Goal: Transaction & Acquisition: Purchase product/service

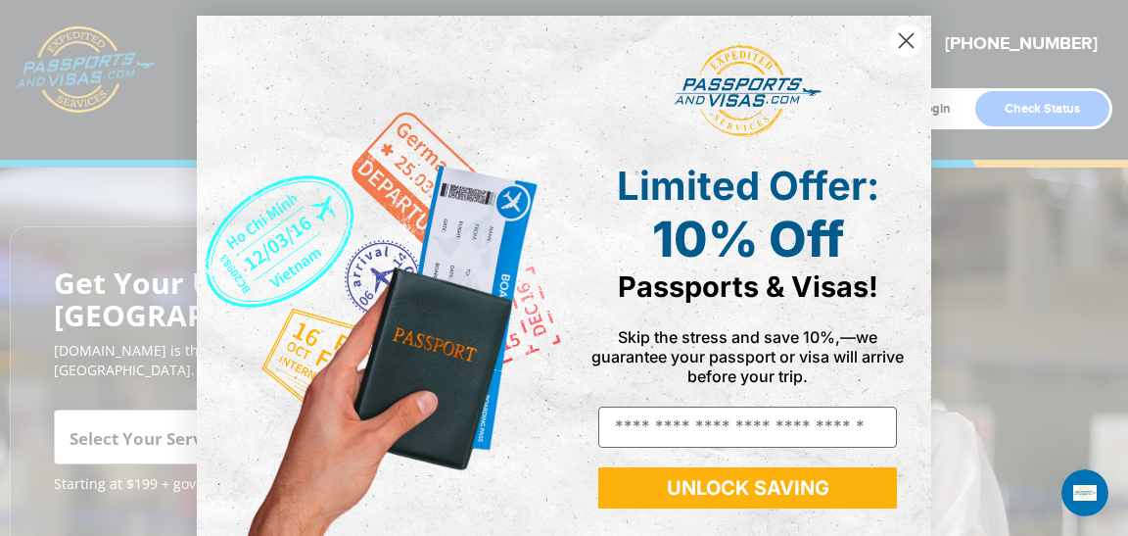
click at [914, 40] on circle "Close dialog" at bounding box center [906, 40] width 32 height 32
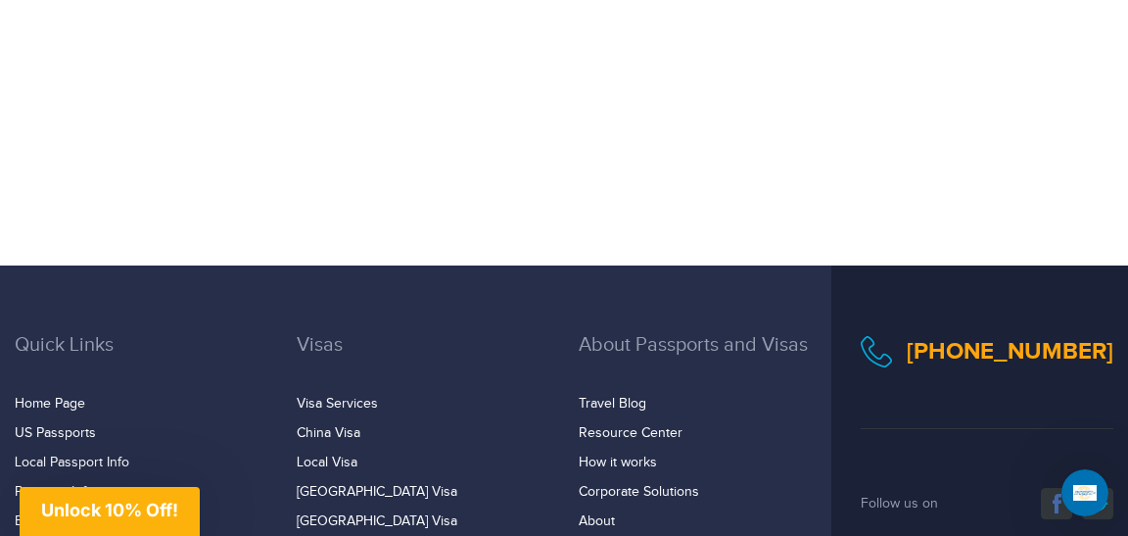
scroll to position [3303, 0]
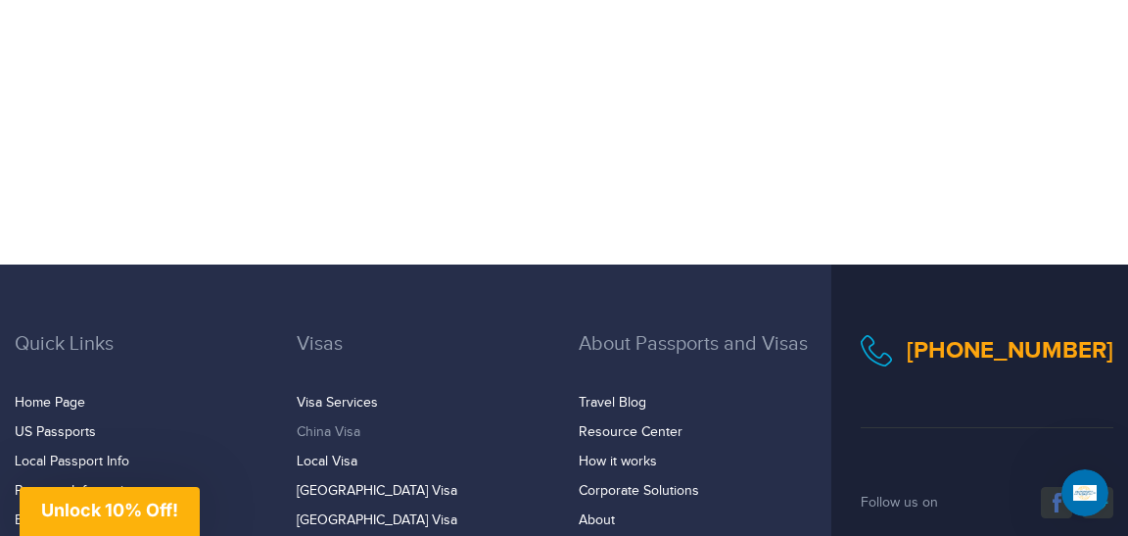
click at [334, 424] on link "China Visa" at bounding box center [329, 432] width 64 height 16
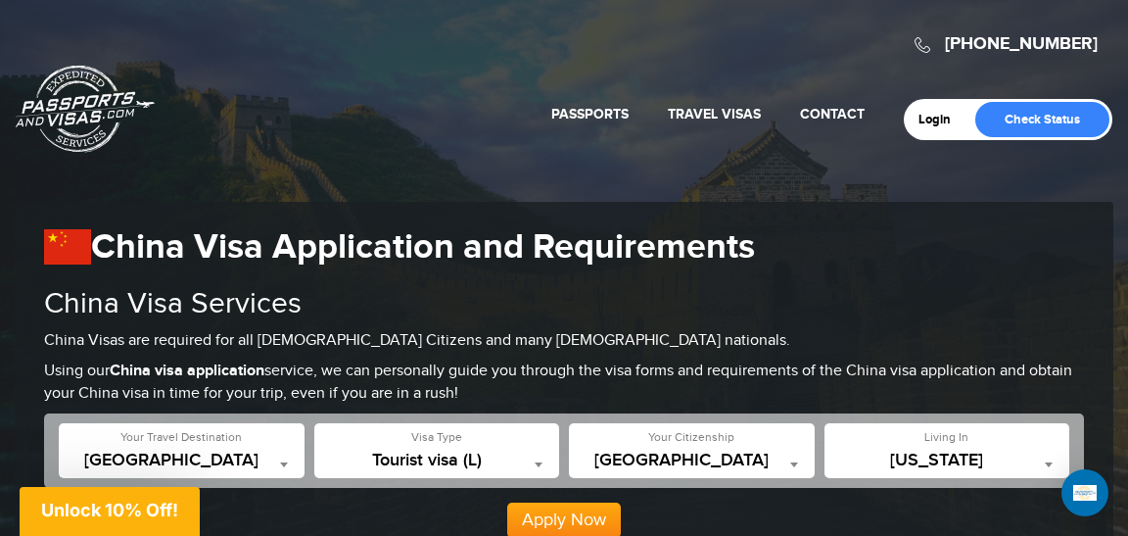
click at [1039, 440] on div "**********" at bounding box center [947, 450] width 246 height 55
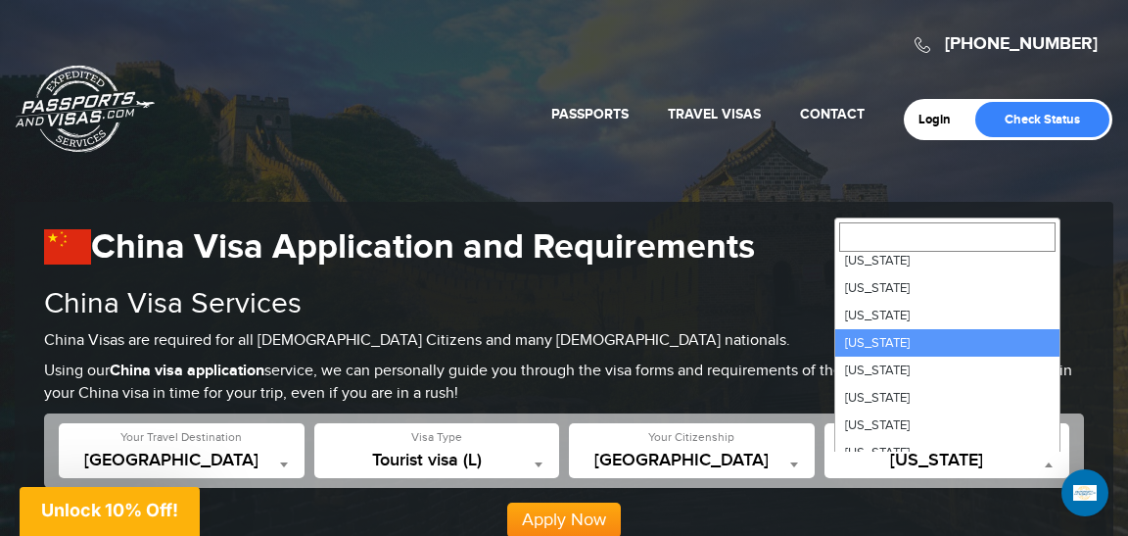
scroll to position [537, 0]
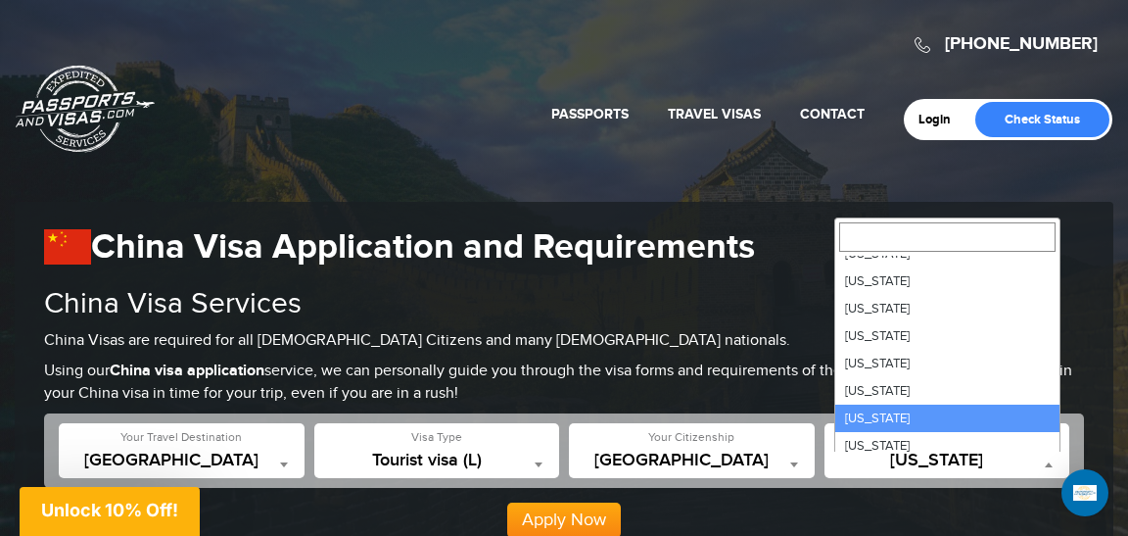
select select "**"
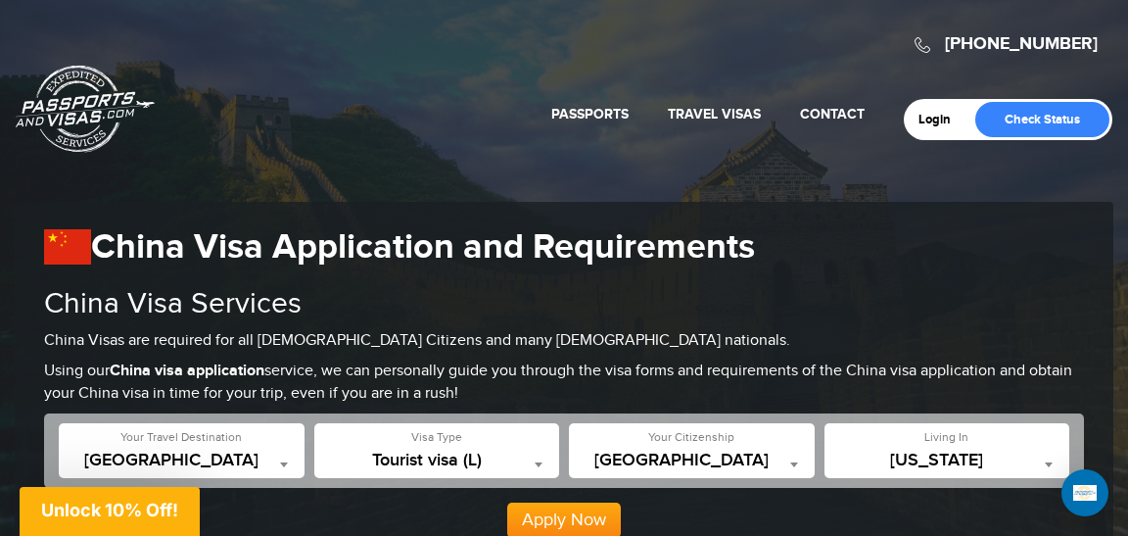
scroll to position [153, 0]
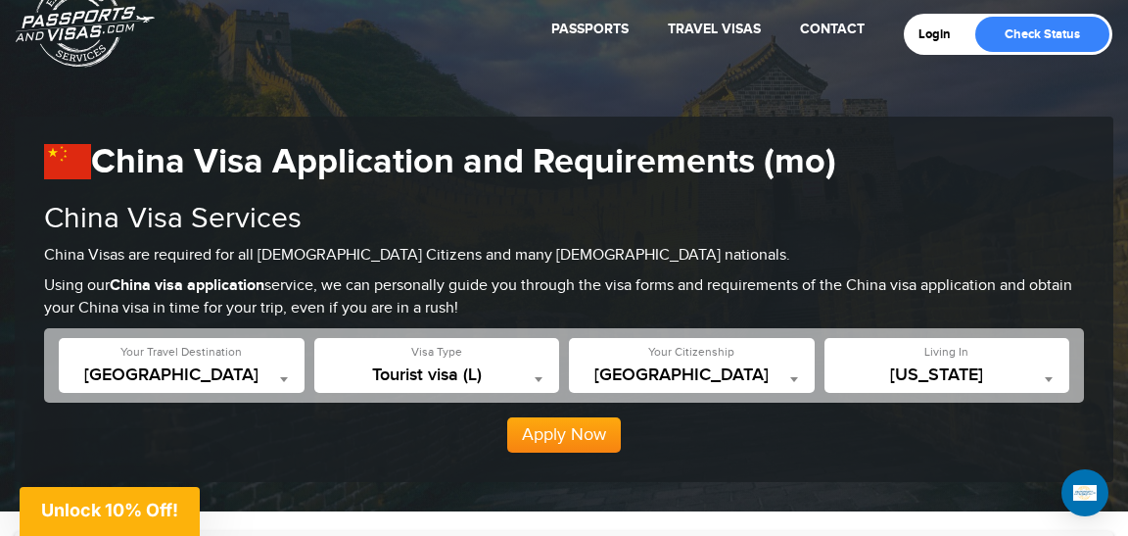
scroll to position [86, 0]
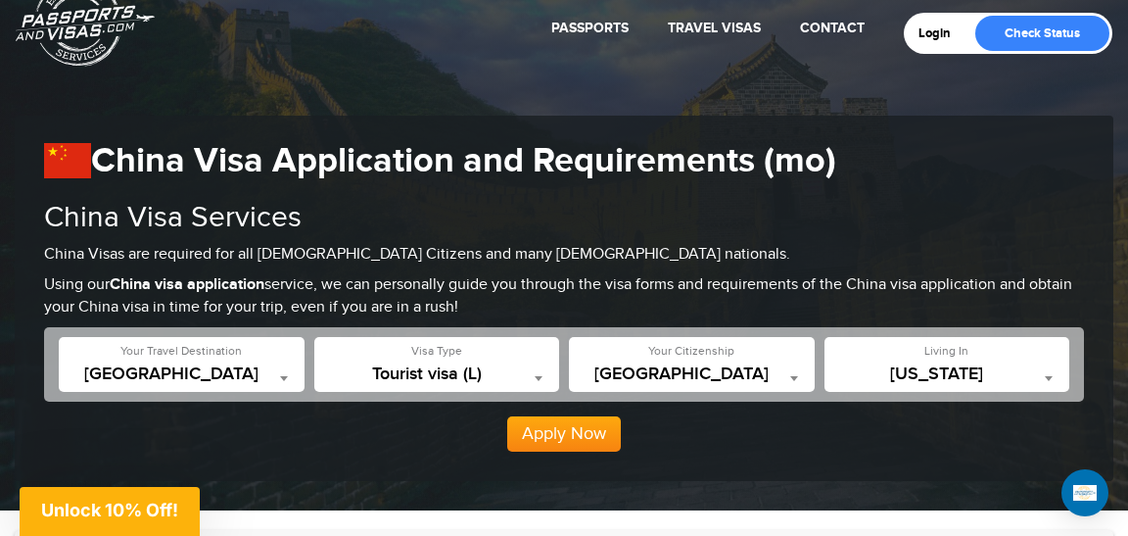
click at [537, 438] on button "Apply Now" at bounding box center [564, 433] width 114 height 35
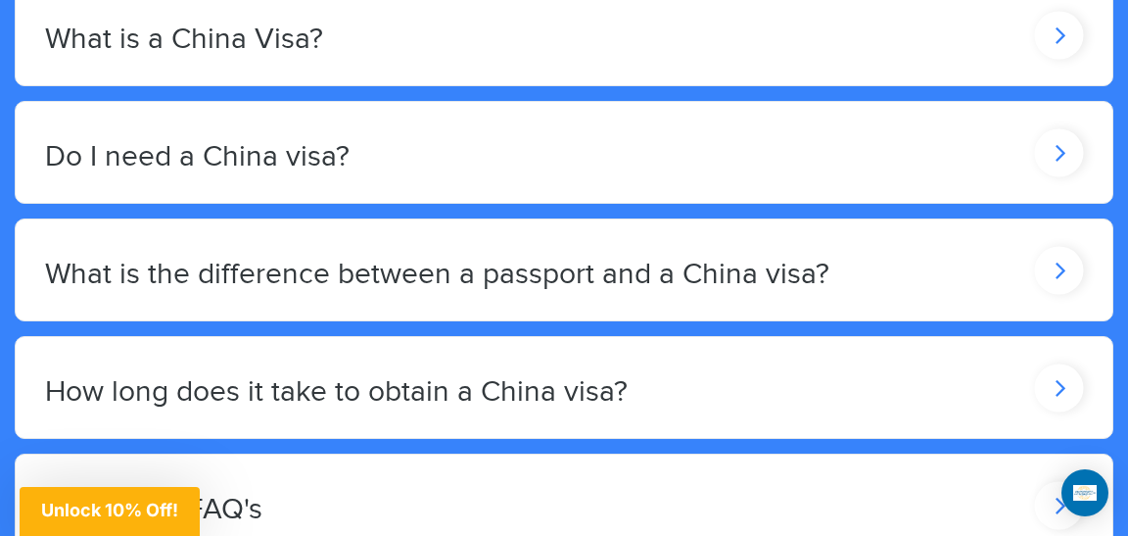
scroll to position [3383, 0]
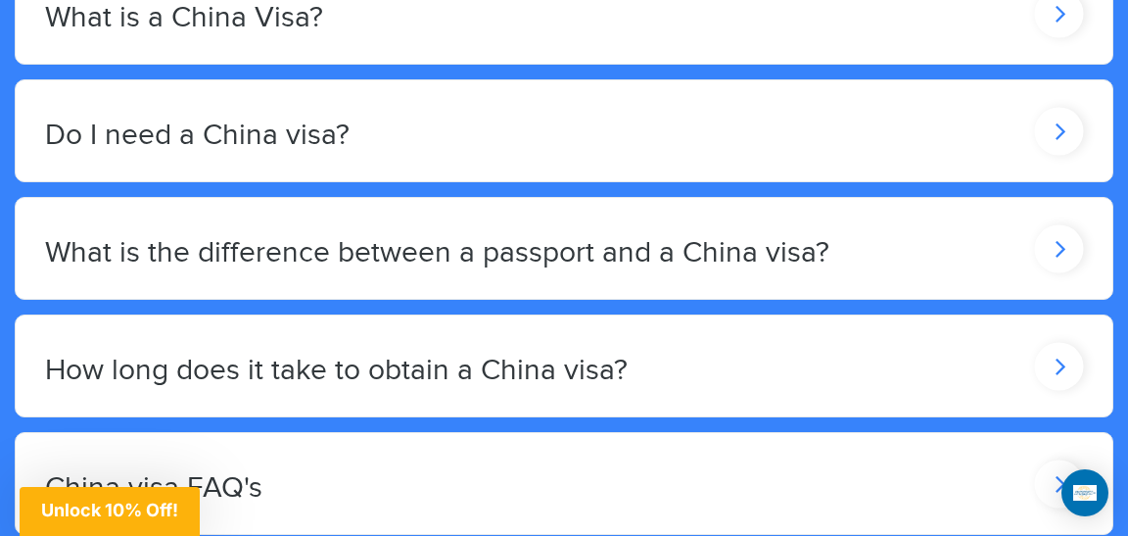
click at [624, 342] on div "How long does it take to obtain a China visa?" at bounding box center [564, 365] width 1097 height 101
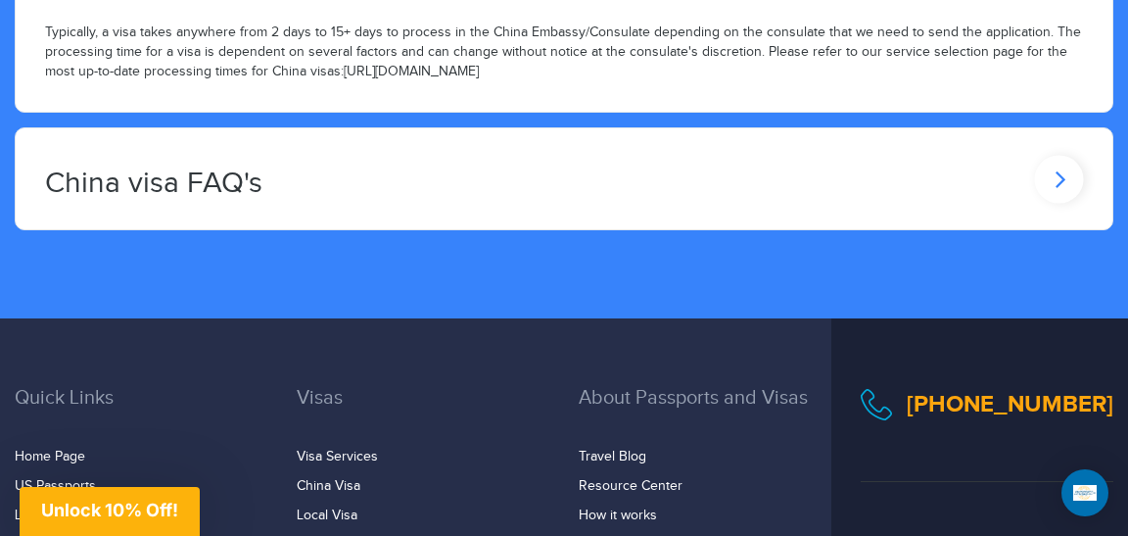
scroll to position [3822, 0]
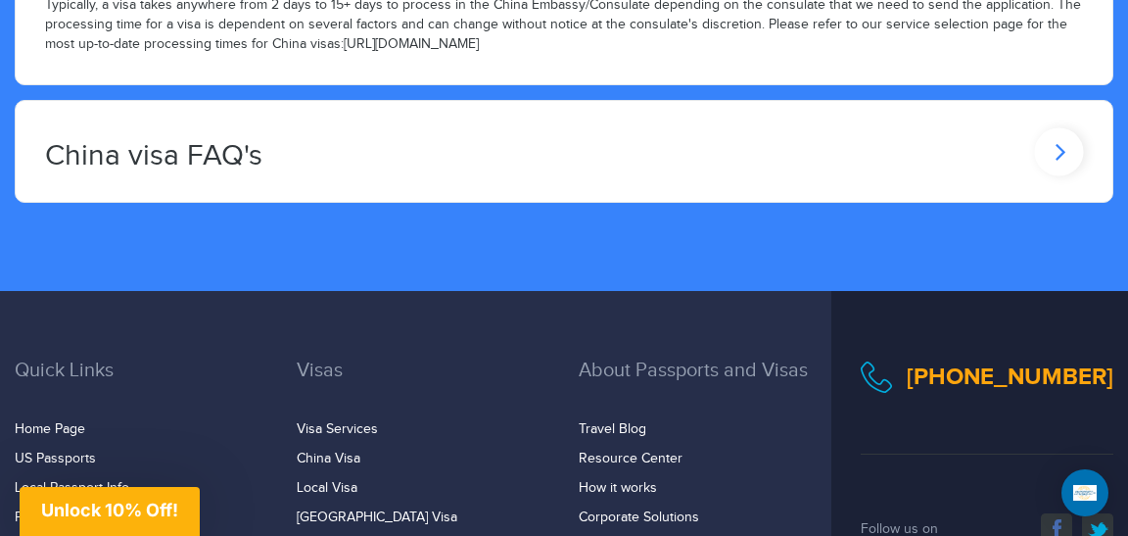
click at [675, 128] on div "China visa FAQ's" at bounding box center [564, 151] width 1097 height 101
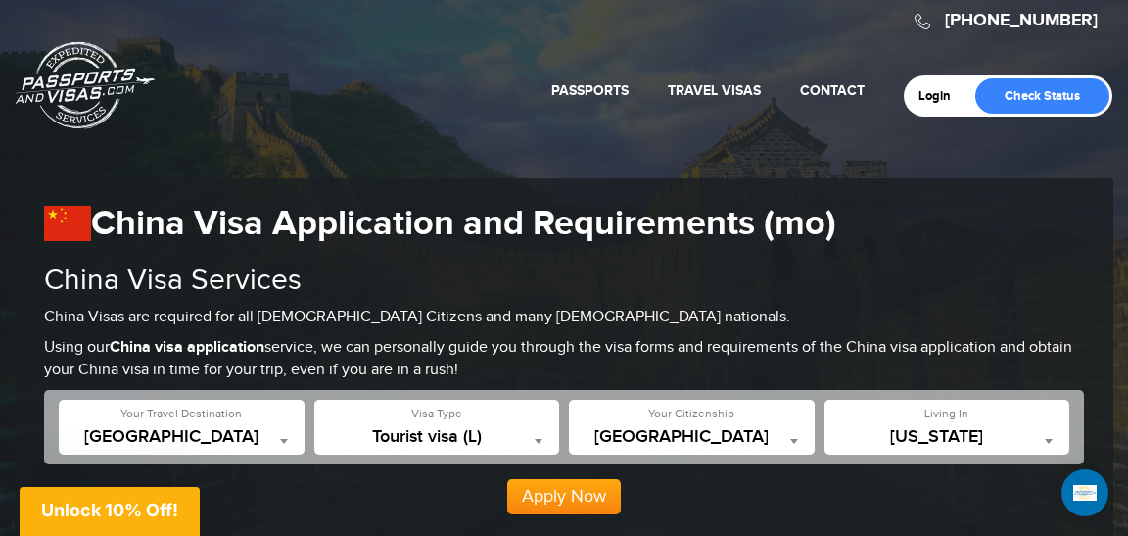
scroll to position [0, 0]
